Goal: Task Accomplishment & Management: Manage account settings

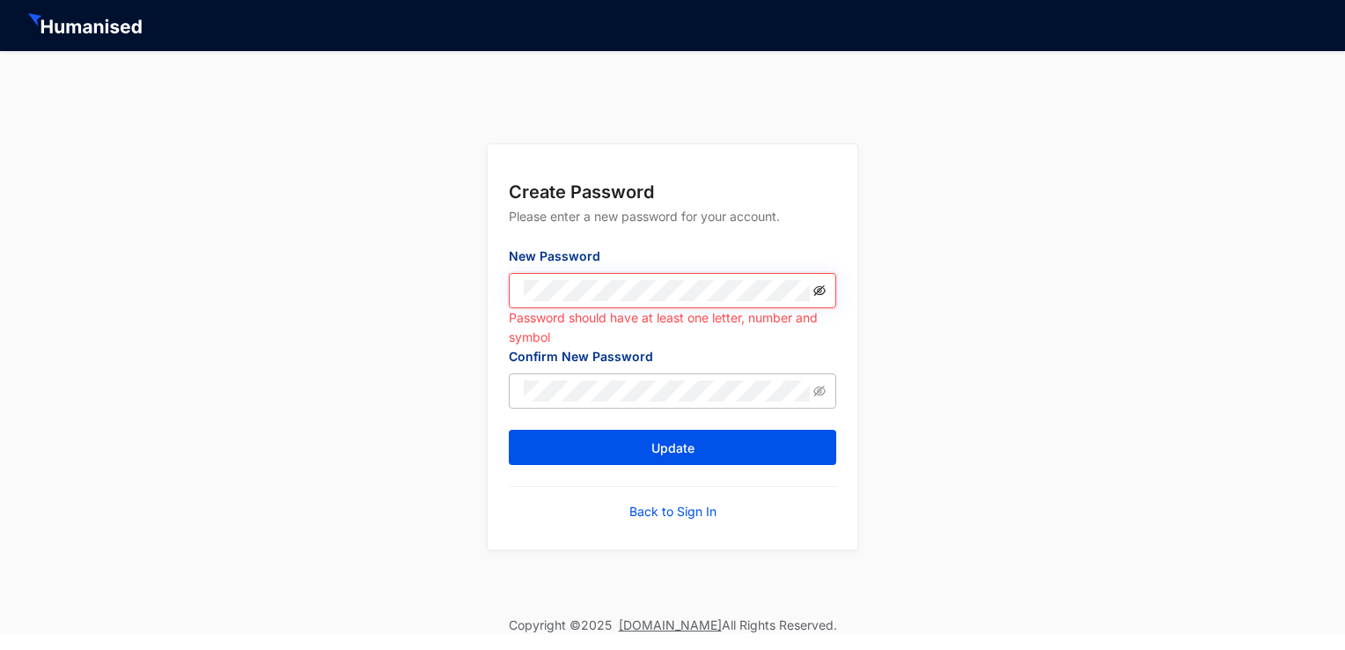
click at [820, 294] on icon "eye-invisible" at bounding box center [819, 290] width 12 height 12
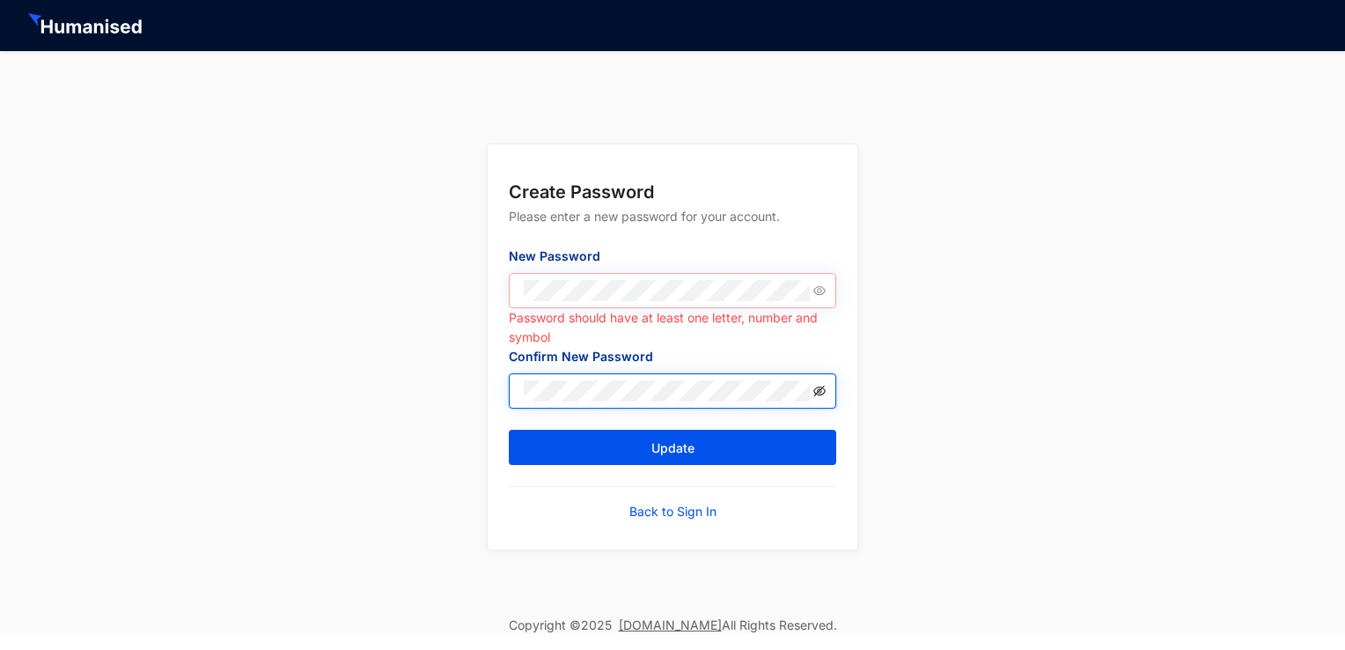
click at [822, 396] on icon "eye-invisible" at bounding box center [819, 391] width 12 height 12
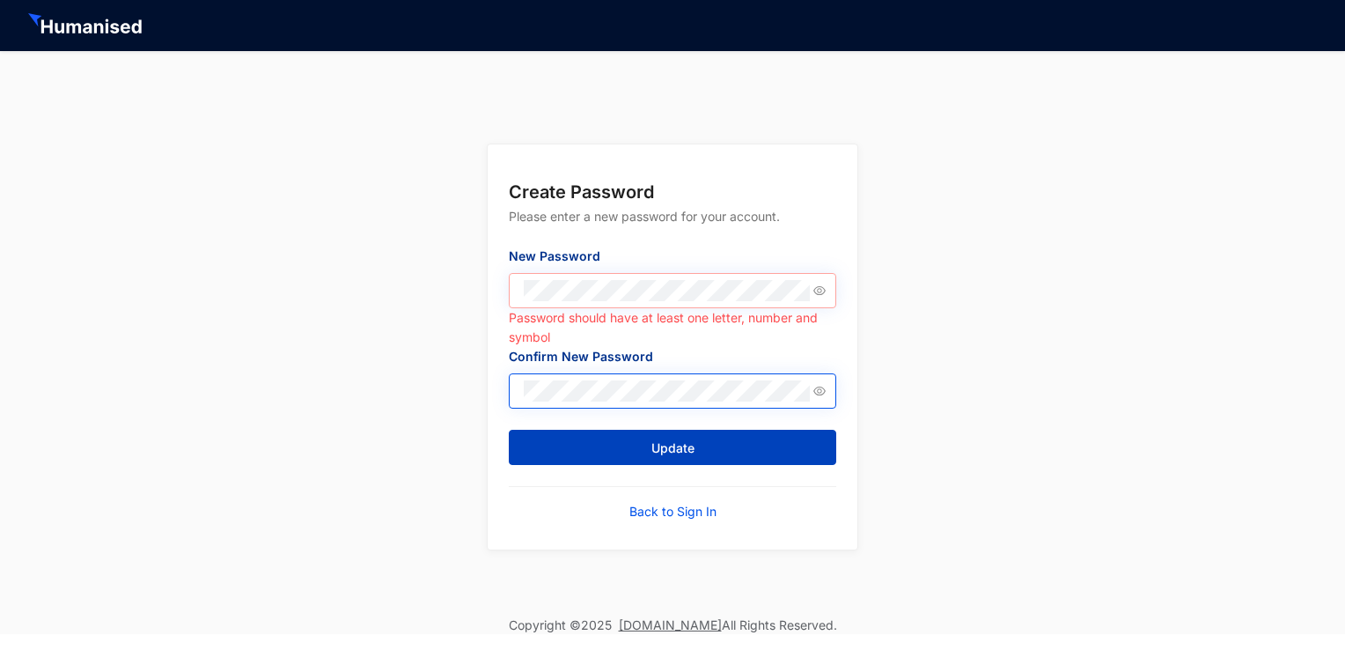
click at [595, 439] on button "Update" at bounding box center [672, 447] width 327 height 35
click at [669, 452] on span "Update" at bounding box center [672, 448] width 43 height 18
click at [609, 438] on button "Update" at bounding box center [672, 447] width 327 height 35
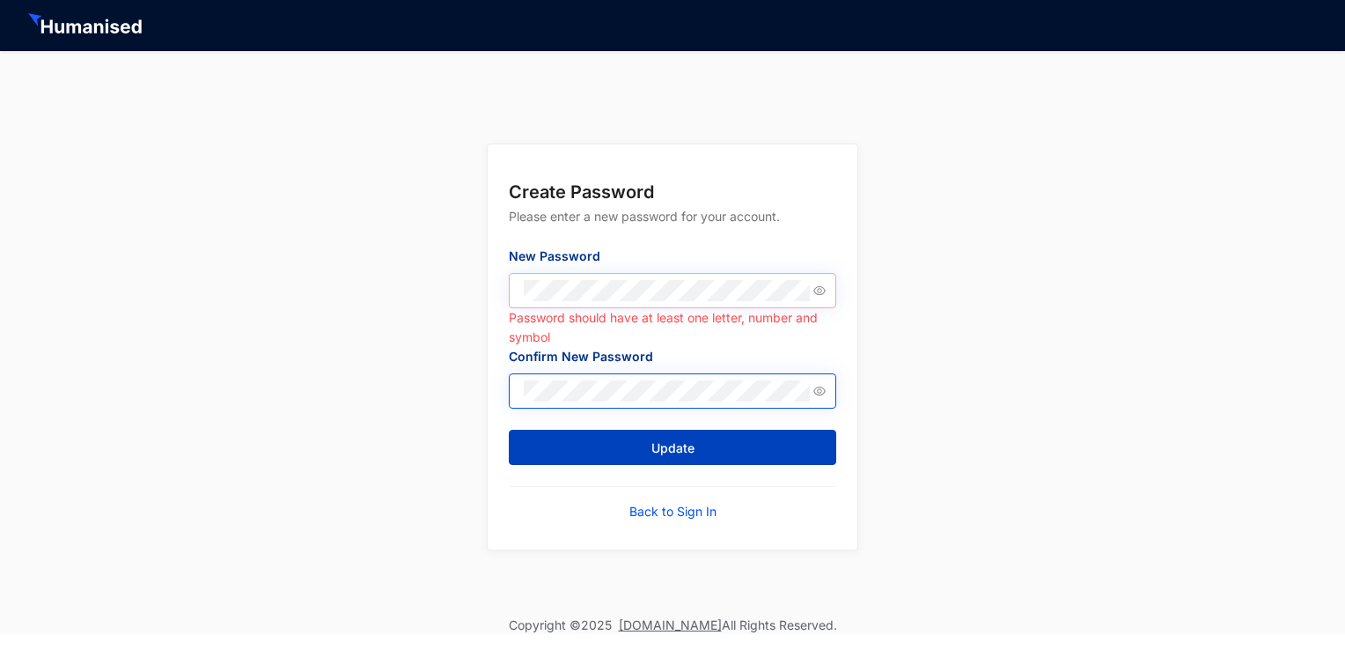
click at [609, 445] on button "Update" at bounding box center [672, 447] width 327 height 35
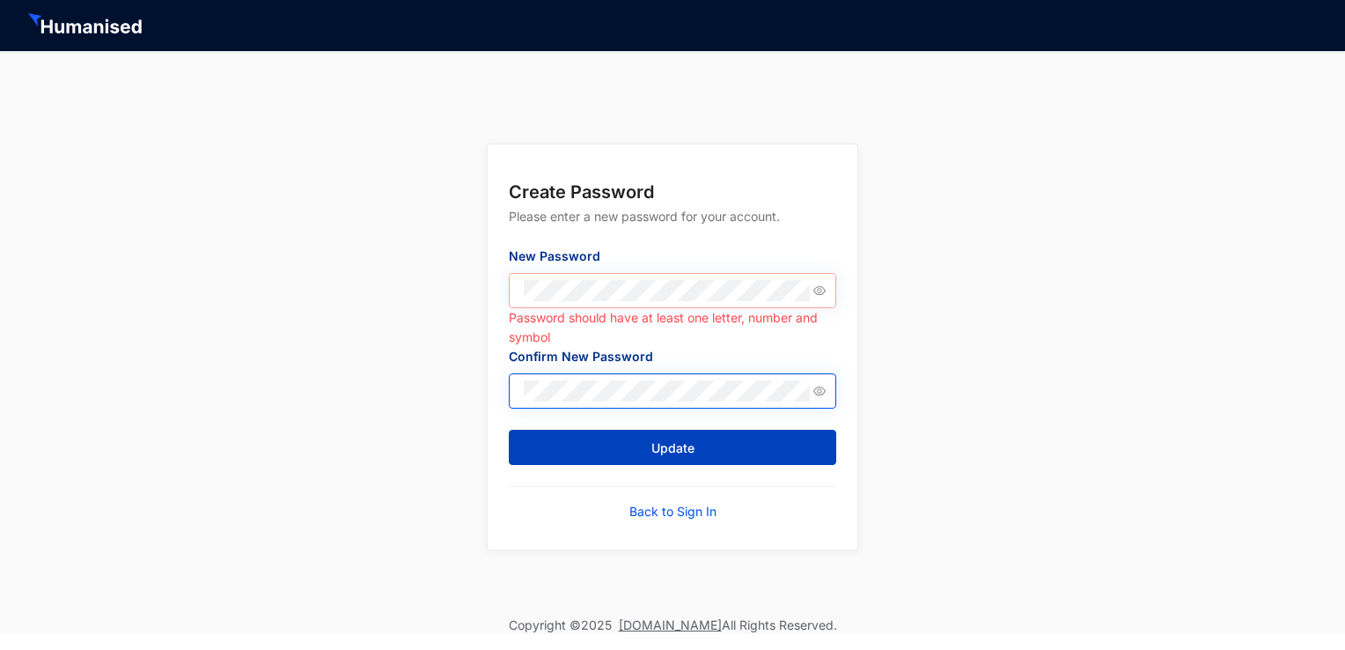
click at [691, 448] on span "Update" at bounding box center [672, 448] width 43 height 18
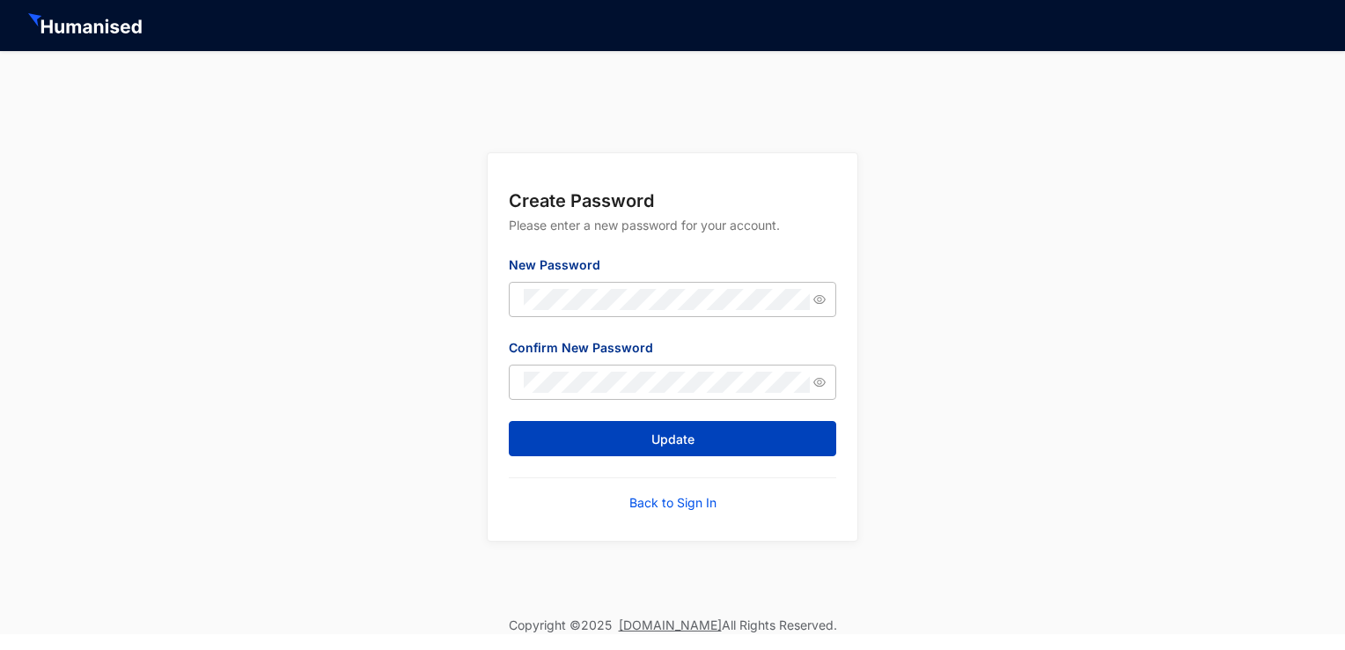
click at [616, 439] on button "Update" at bounding box center [672, 438] width 327 height 35
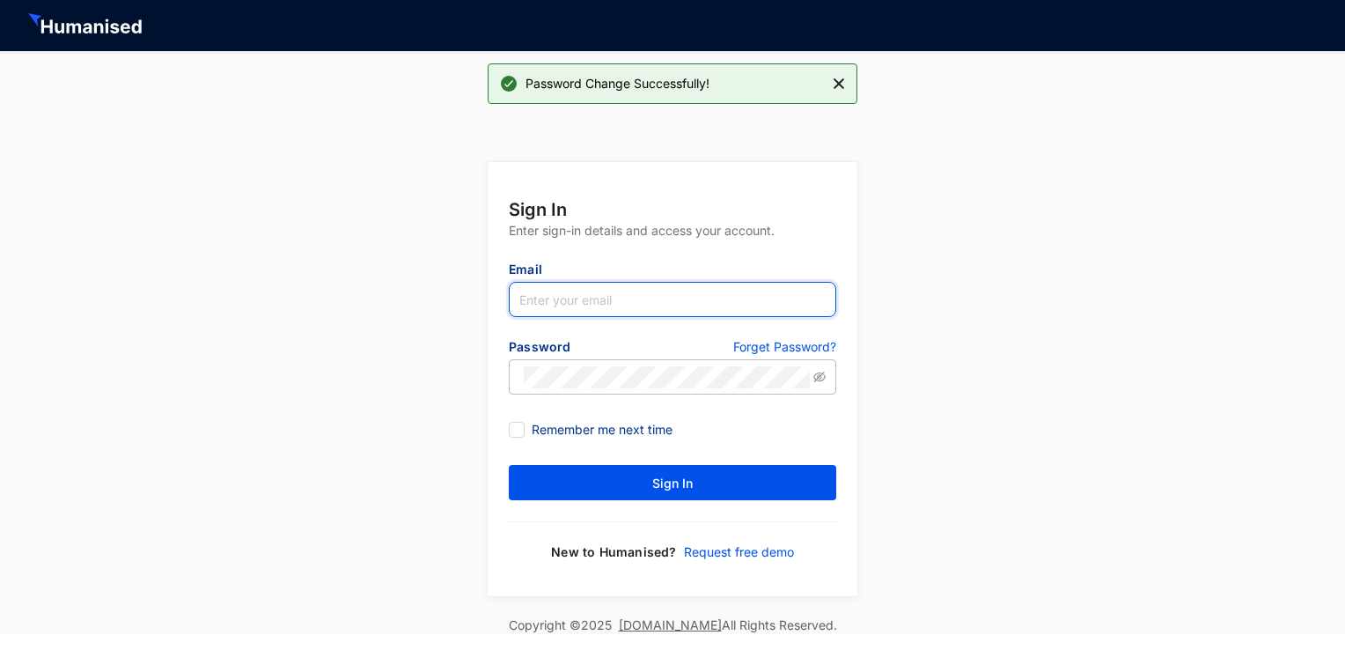
click at [560, 290] on input "text" at bounding box center [672, 299] width 327 height 35
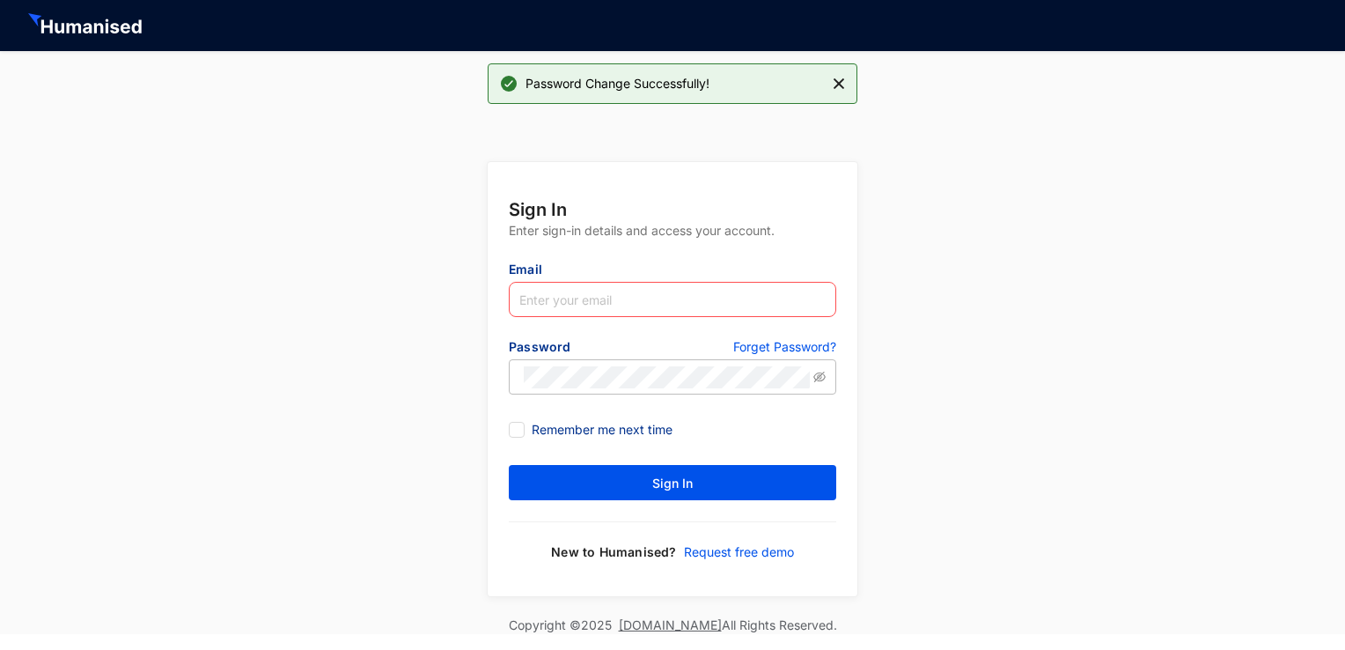
click at [448, 295] on div "Sign In Enter sign-in details and access your account. Email Please enter your …" at bounding box center [672, 366] width 1345 height 500
click at [624, 305] on input "text" at bounding box center [672, 299] width 327 height 35
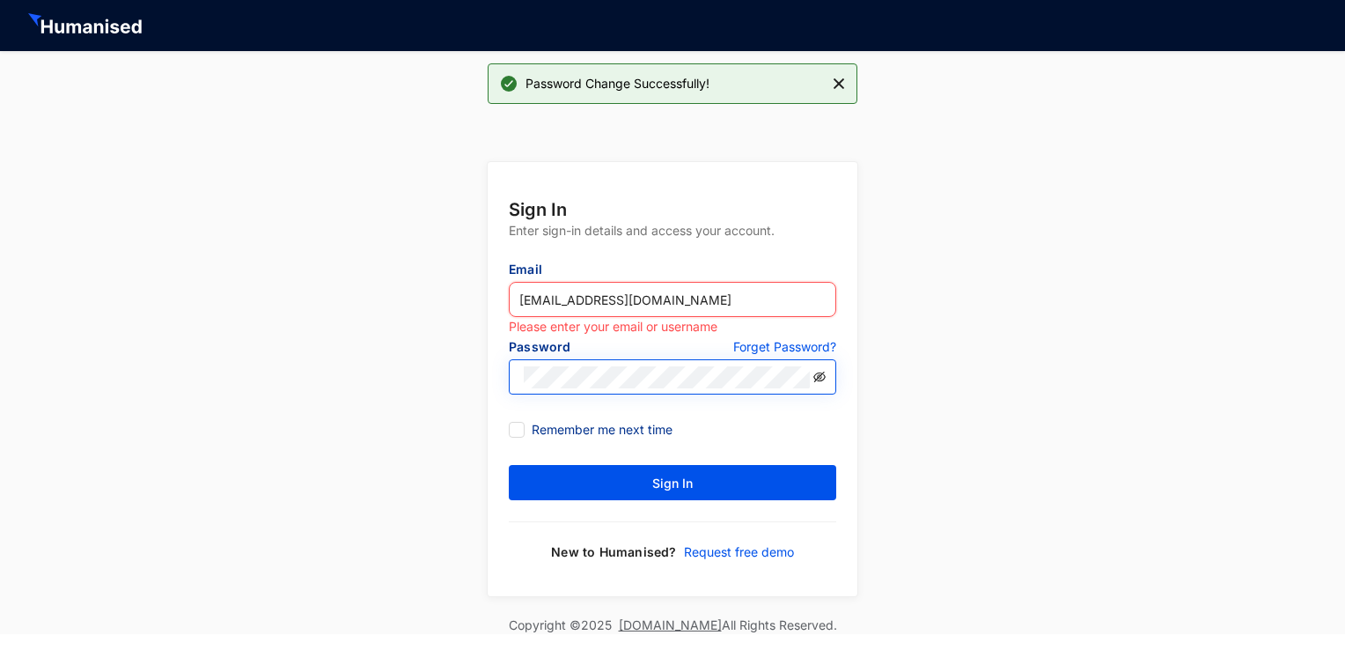
click at [823, 378] on icon "eye-invisible" at bounding box center [819, 377] width 12 height 12
type input "[EMAIL_ADDRESS][DOMAIN_NAME]"
click at [521, 430] on span at bounding box center [517, 430] width 16 height 16
click at [521, 430] on input "Remember me next time" at bounding box center [515, 428] width 12 height 12
checkbox input "true"
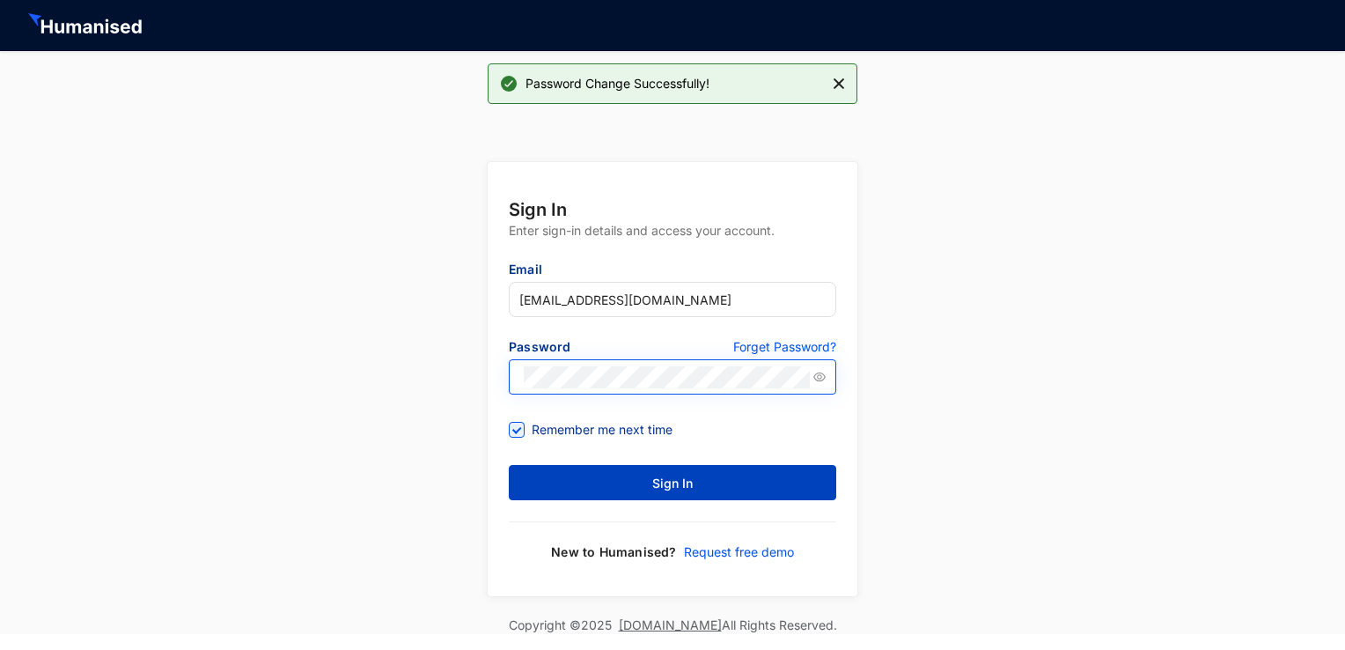
click at [603, 484] on button "Sign In" at bounding box center [672, 482] width 327 height 35
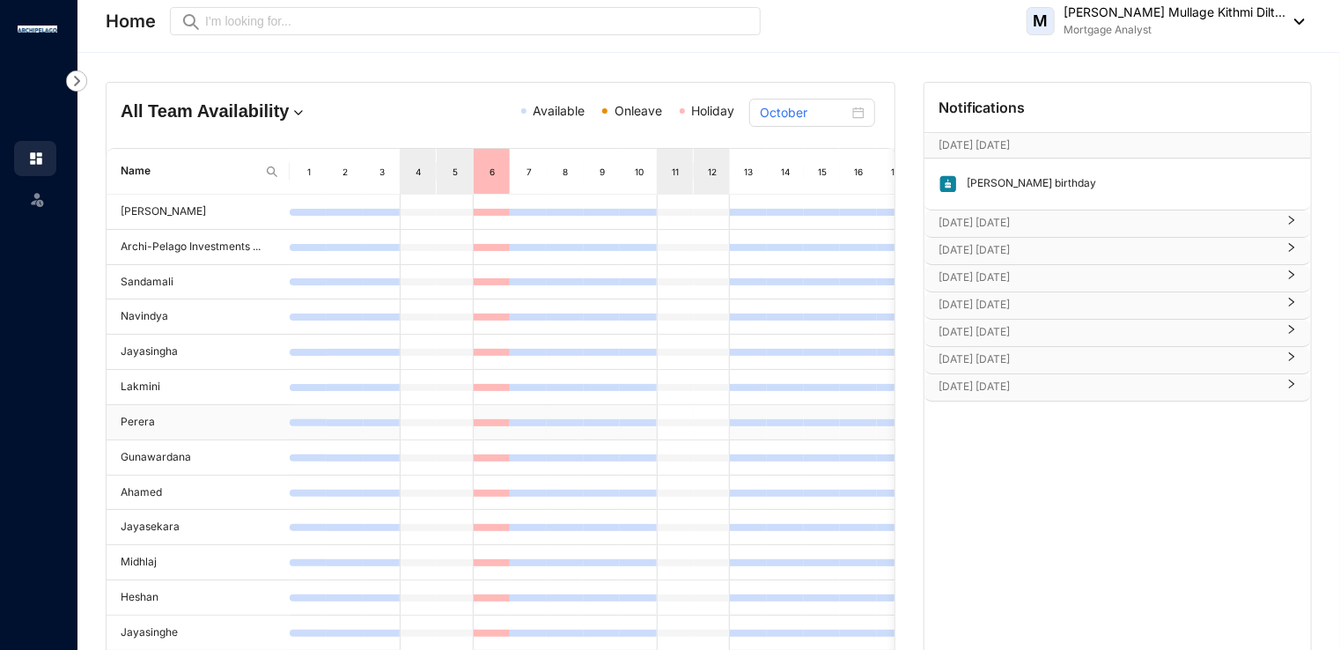
scroll to position [139, 0]
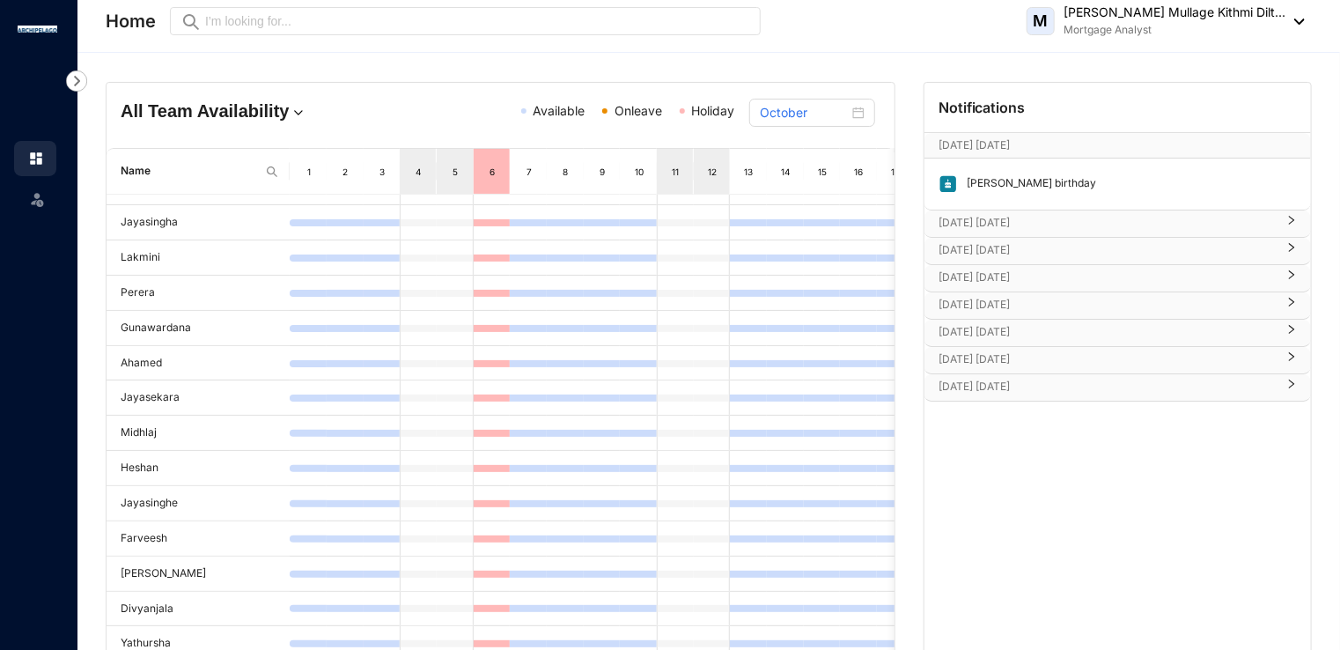
click at [1007, 210] on div "[DATE] [DATE]" at bounding box center [1117, 223] width 386 height 26
click at [1009, 217] on p "[DATE] [DATE]" at bounding box center [1106, 223] width 337 height 18
click at [1032, 387] on p "[DATE] [DATE]" at bounding box center [1106, 387] width 337 height 18
click at [1011, 354] on p "[DATE] [DATE]" at bounding box center [1106, 359] width 337 height 18
click at [1011, 327] on p "[DATE] [DATE]" at bounding box center [1106, 332] width 337 height 18
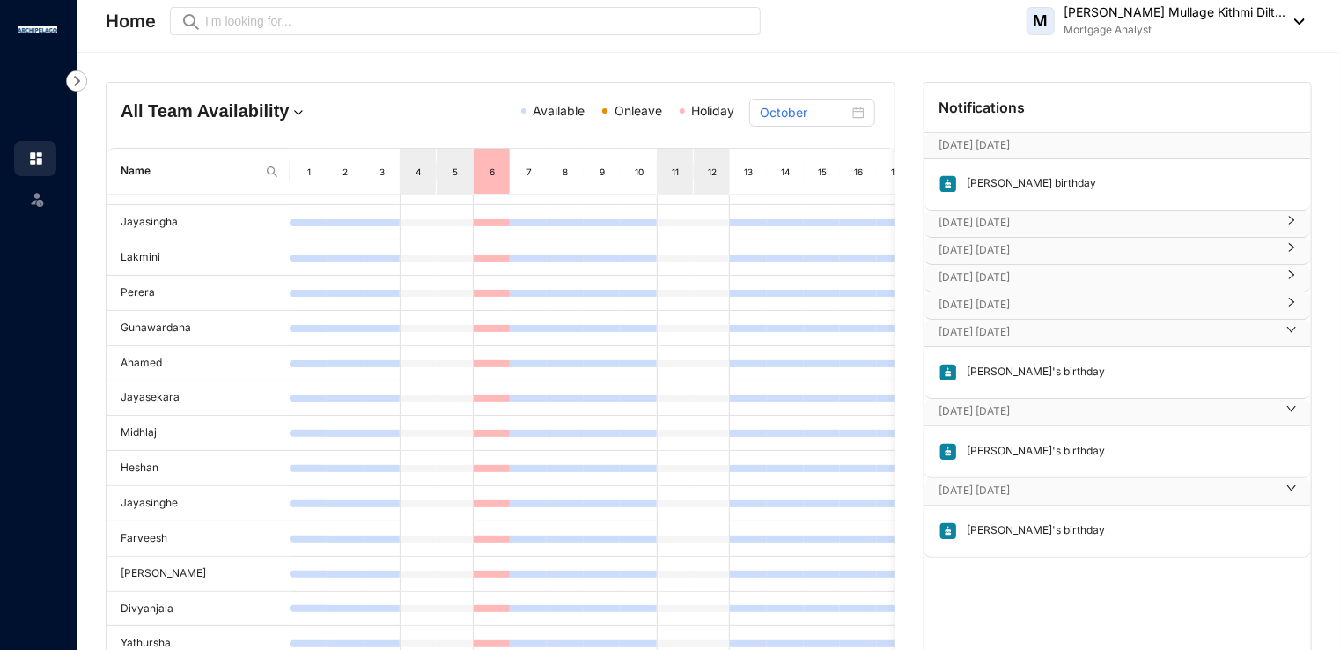
click at [1025, 298] on p "[DATE] [DATE]" at bounding box center [1106, 305] width 337 height 18
